Goal: Check status: Check status

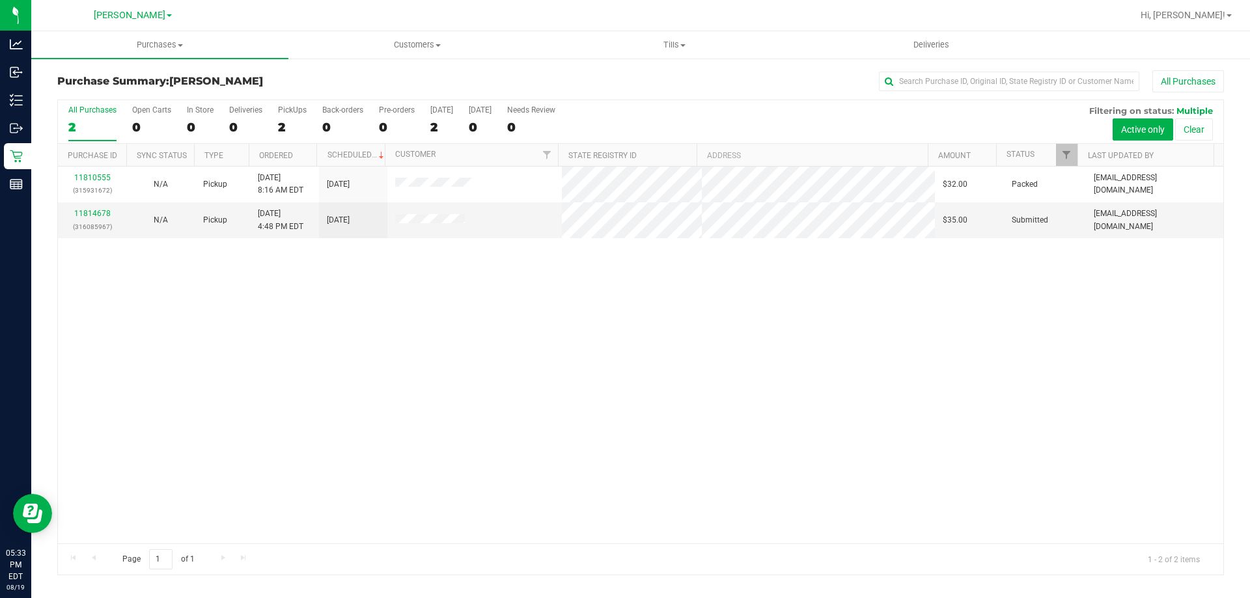
click at [431, 339] on div "11810555 (315931672) N/A Pickup [DATE] 8:16 AM EDT 8/19/2025 $32.00 Packed [EMA…" at bounding box center [640, 355] width 1165 height 377
click at [853, 388] on div "11810555 (315931672) N/A Pickup [DATE] 8:16 AM EDT 8/19/2025 $32.00 Packed [EMA…" at bounding box center [640, 355] width 1165 height 377
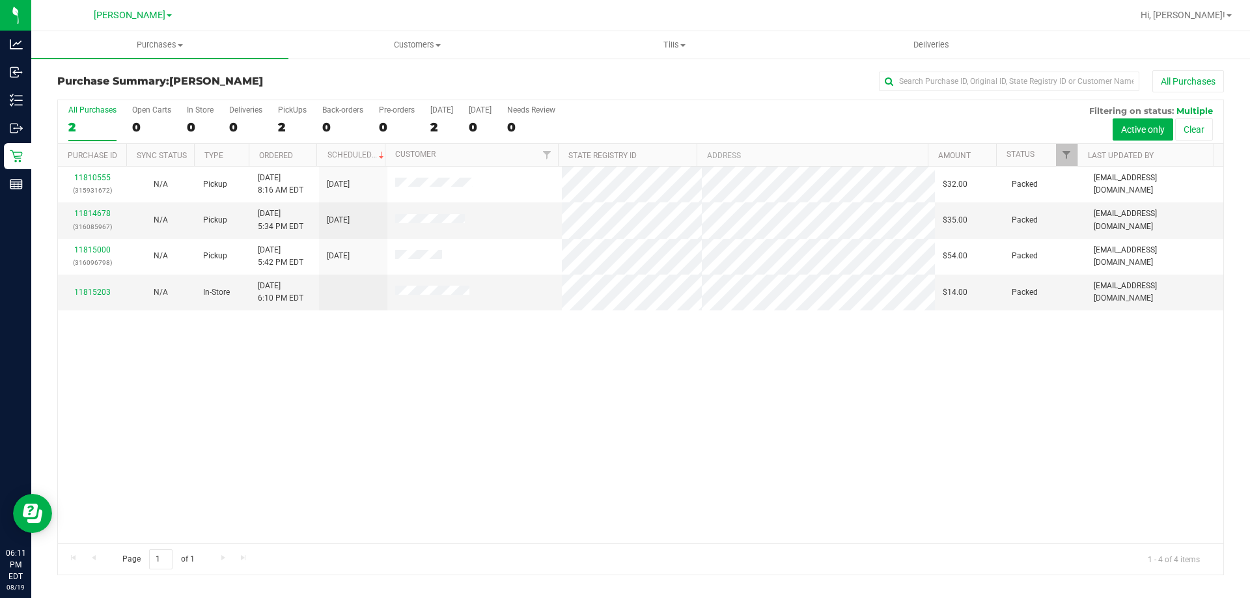
click at [518, 421] on div "11810555 (315931672) N/A Pickup [DATE] 8:16 AM EDT 8/19/2025 $32.00 Packed [EMA…" at bounding box center [640, 355] width 1165 height 377
drag, startPoint x: 476, startPoint y: 436, endPoint x: 484, endPoint y: 432, distance: 8.7
click at [478, 435] on div "11810555 (315931672) N/A Pickup [DATE] 8:16 AM EDT 8/19/2025 $32.00 Packed [EMA…" at bounding box center [640, 355] width 1165 height 377
click at [829, 396] on div "11810555 (315931672) N/A Pickup [DATE] 8:16 AM EDT 8/19/2025 $32.00 Packed [EMA…" at bounding box center [640, 355] width 1165 height 377
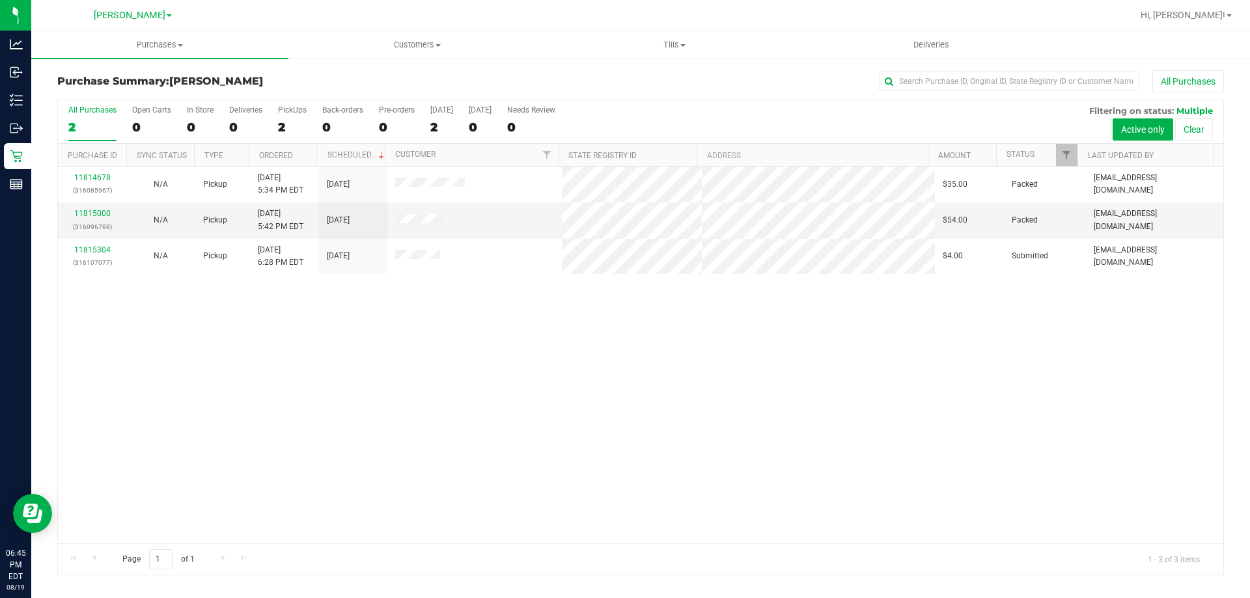
click at [618, 385] on div "11814678 (316085967) N/A Pickup [DATE] 5:34 PM EDT 8/19/2025 $35.00 Packed [EMA…" at bounding box center [640, 355] width 1165 height 377
drag, startPoint x: 551, startPoint y: 357, endPoint x: 529, endPoint y: 348, distance: 23.7
click at [549, 355] on div "11814678 (316085967) N/A Pickup [DATE] 5:34 PM EDT 8/19/2025 $35.00 Packed [EMA…" at bounding box center [640, 355] width 1165 height 377
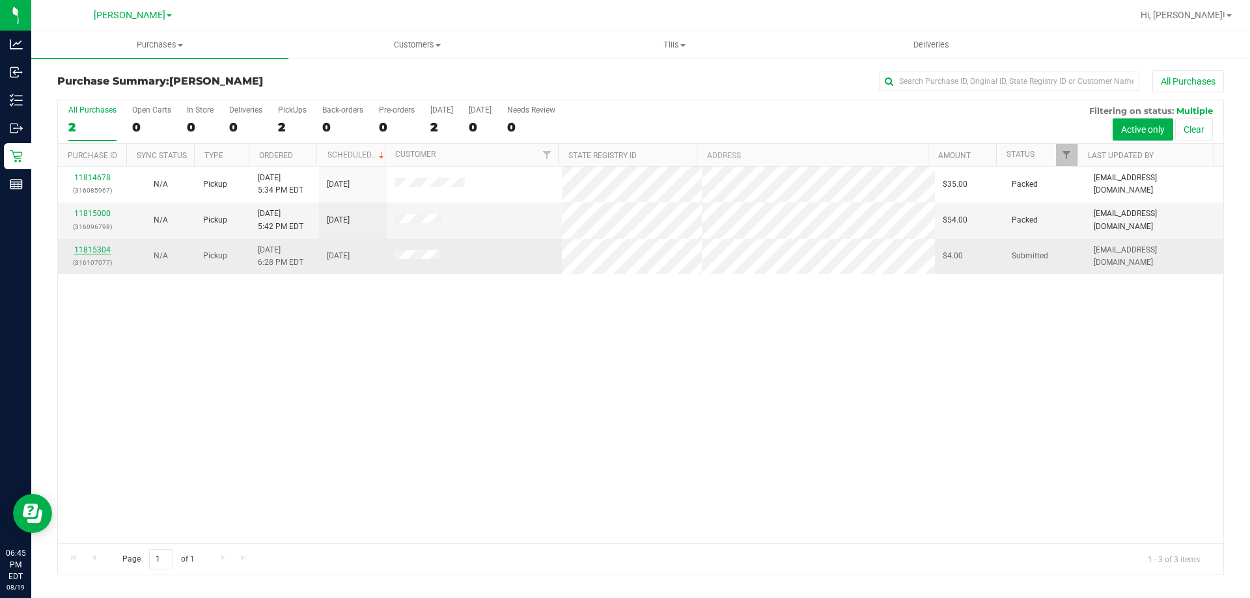
click at [98, 250] on link "11815304" at bounding box center [92, 249] width 36 height 9
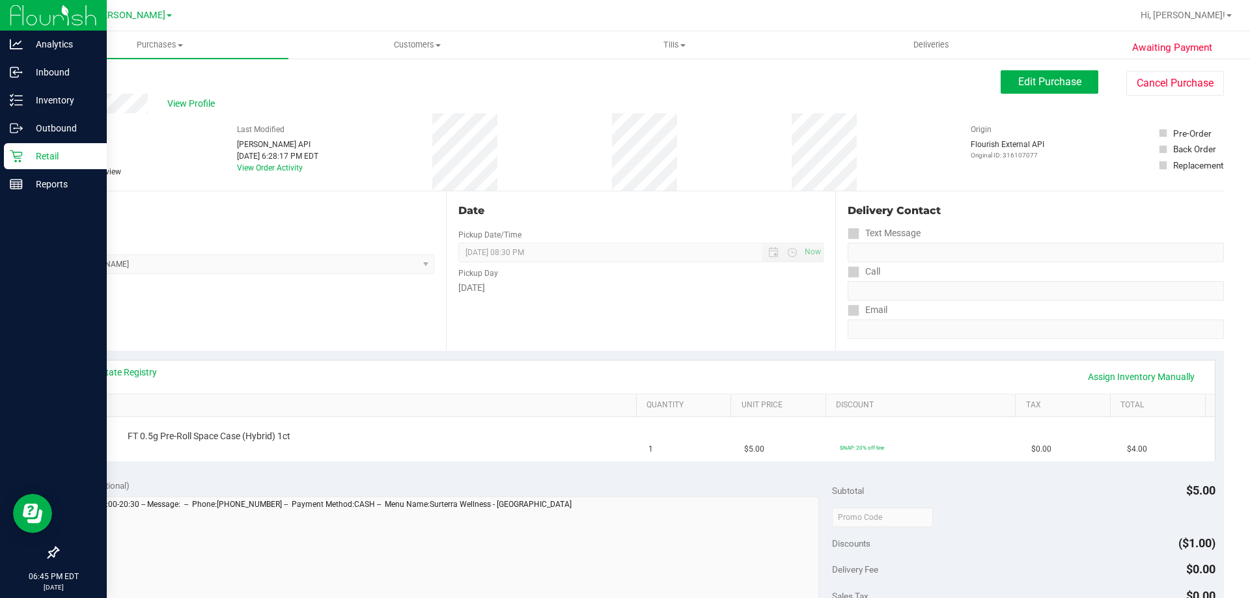
click at [25, 159] on p "Retail" at bounding box center [62, 156] width 78 height 16
